Goal: Book appointment/travel/reservation

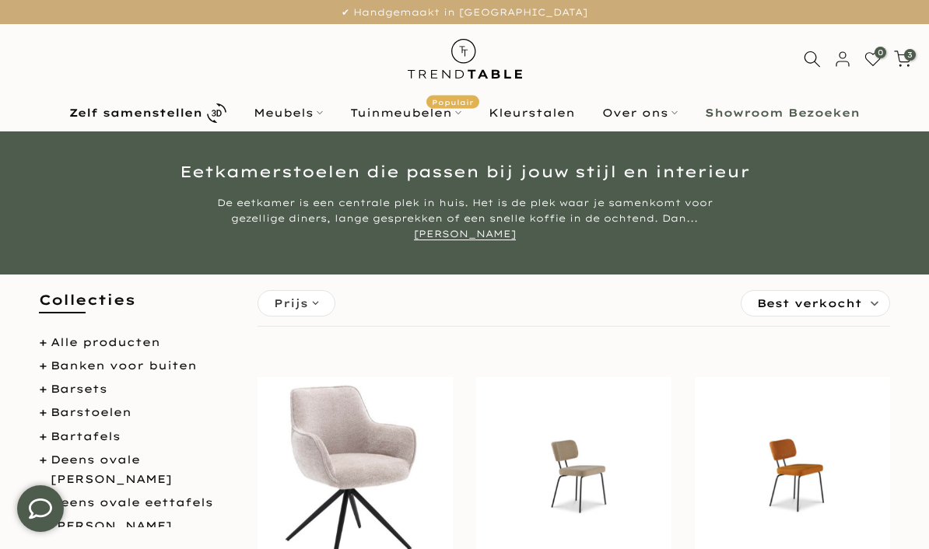
click at [779, 118] on b "Showroom Bezoeken" at bounding box center [782, 112] width 155 height 11
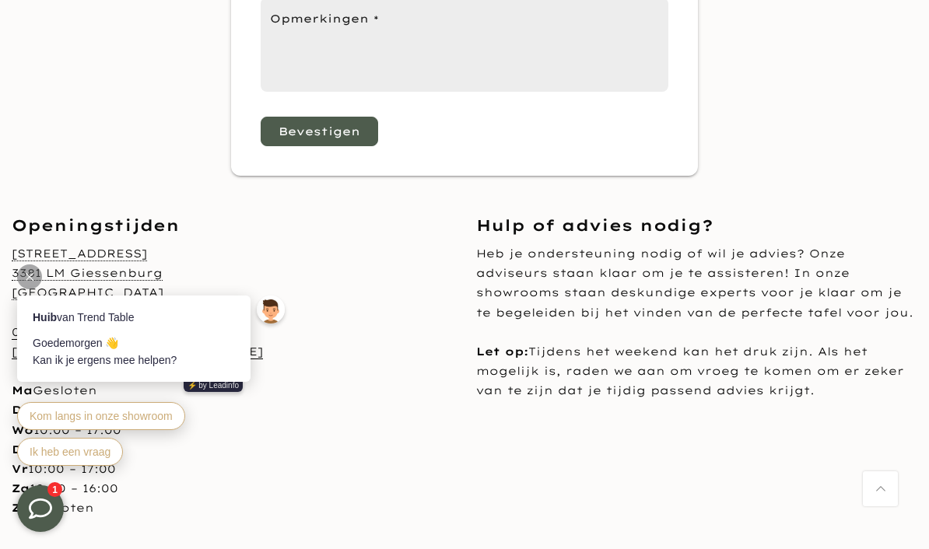
scroll to position [871, 0]
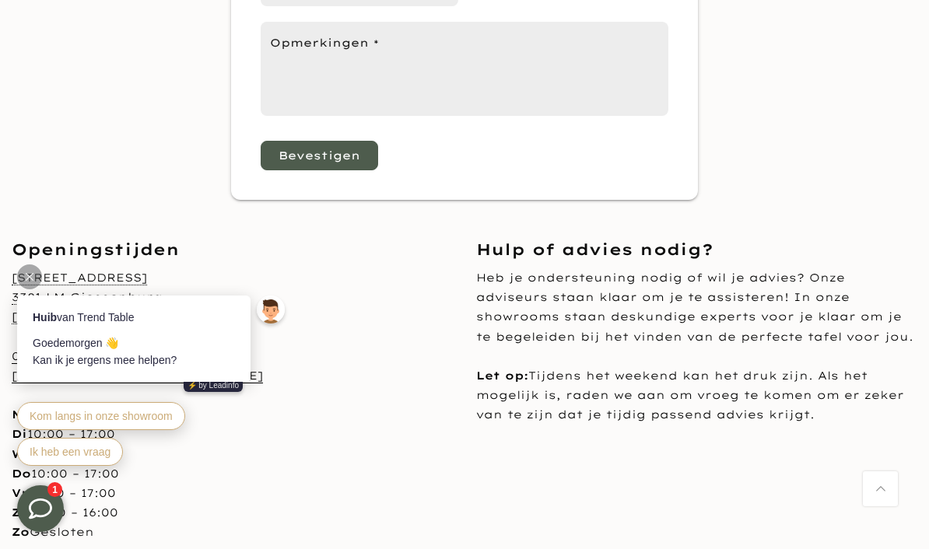
click at [444, 390] on div "Nijverheidsweg 9 3381 LM Giessenburg Nederland 06-18520754 info@trendtable.nl M…" at bounding box center [232, 405] width 441 height 275
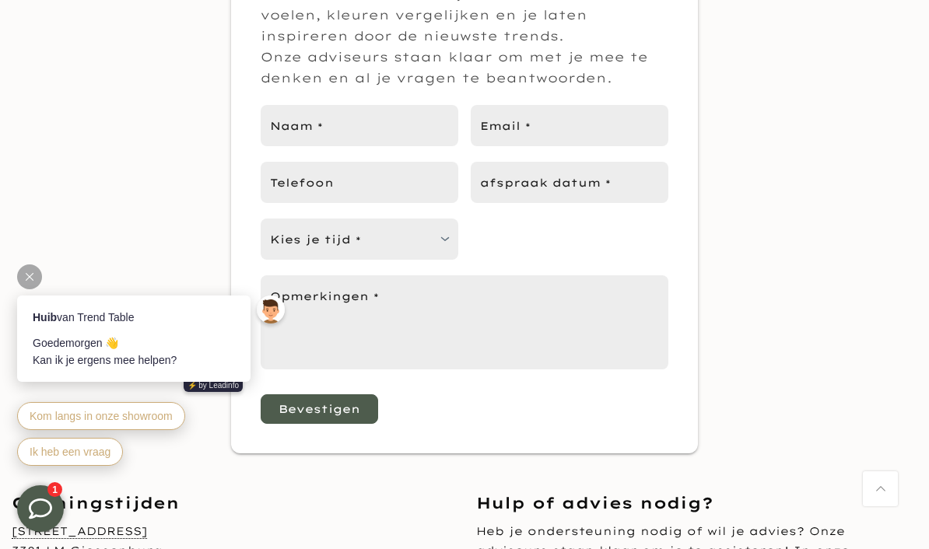
scroll to position [617, 0]
click at [598, 177] on input "afspraak datum *" at bounding box center [570, 183] width 198 height 41
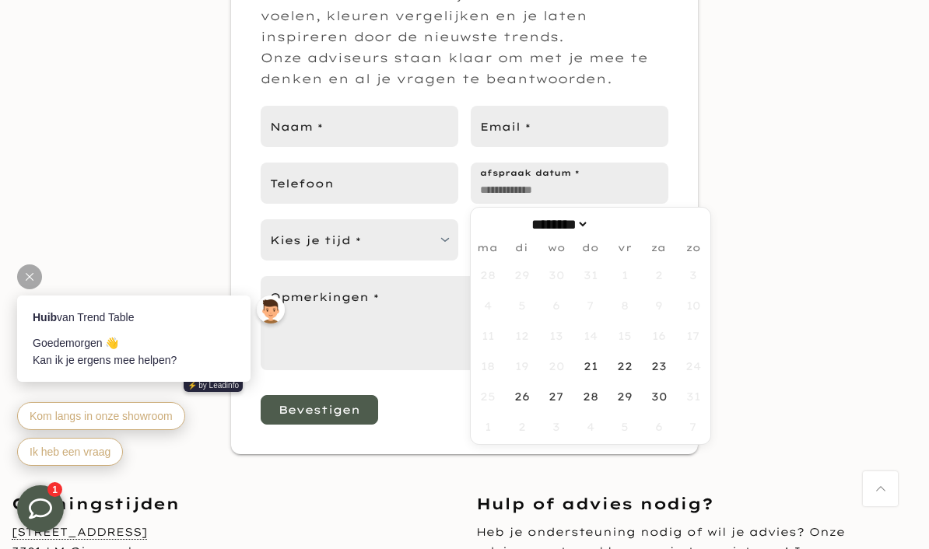
click at [527, 369] on span "19" at bounding box center [521, 366] width 30 height 30
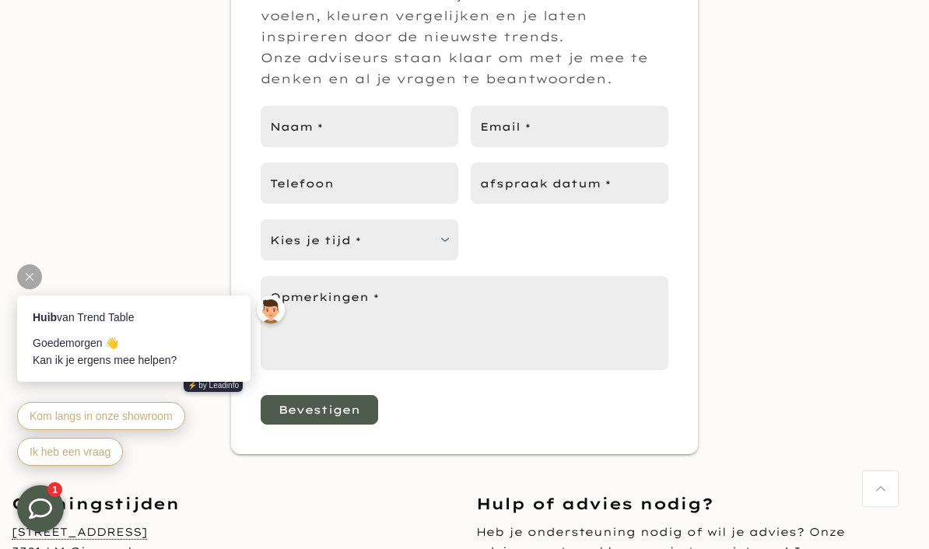
click at [762, 321] on div "Showroom bezoek inplannen In onze showroom kun je alle materialen voelen, kleur…" at bounding box center [464, 190] width 929 height 527
click at [627, 187] on input "afspraak datum *" at bounding box center [570, 183] width 198 height 41
click at [775, 335] on div "Showroom bezoek inplannen In onze showroom kun je alle materialen voelen, kleur…" at bounding box center [464, 190] width 929 height 527
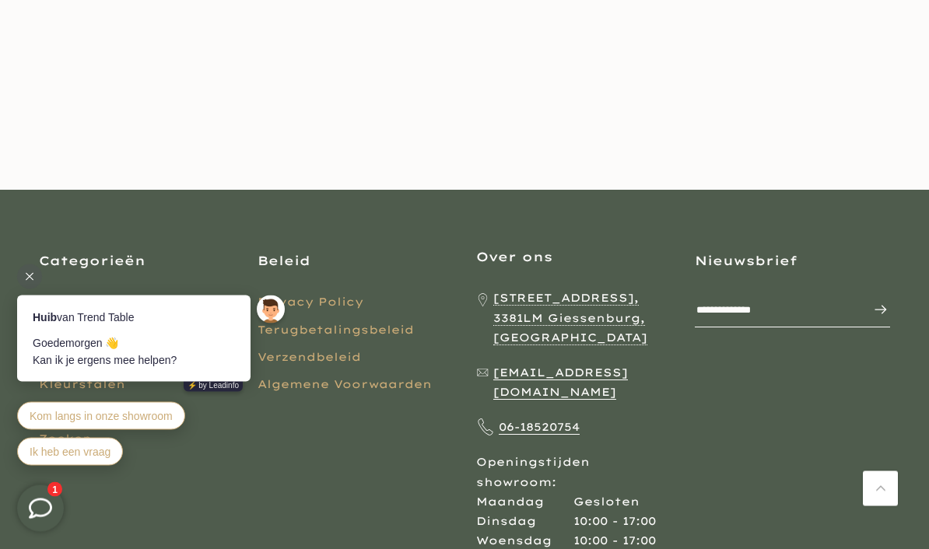
scroll to position [3756, 0]
